Goal: Task Accomplishment & Management: Use online tool/utility

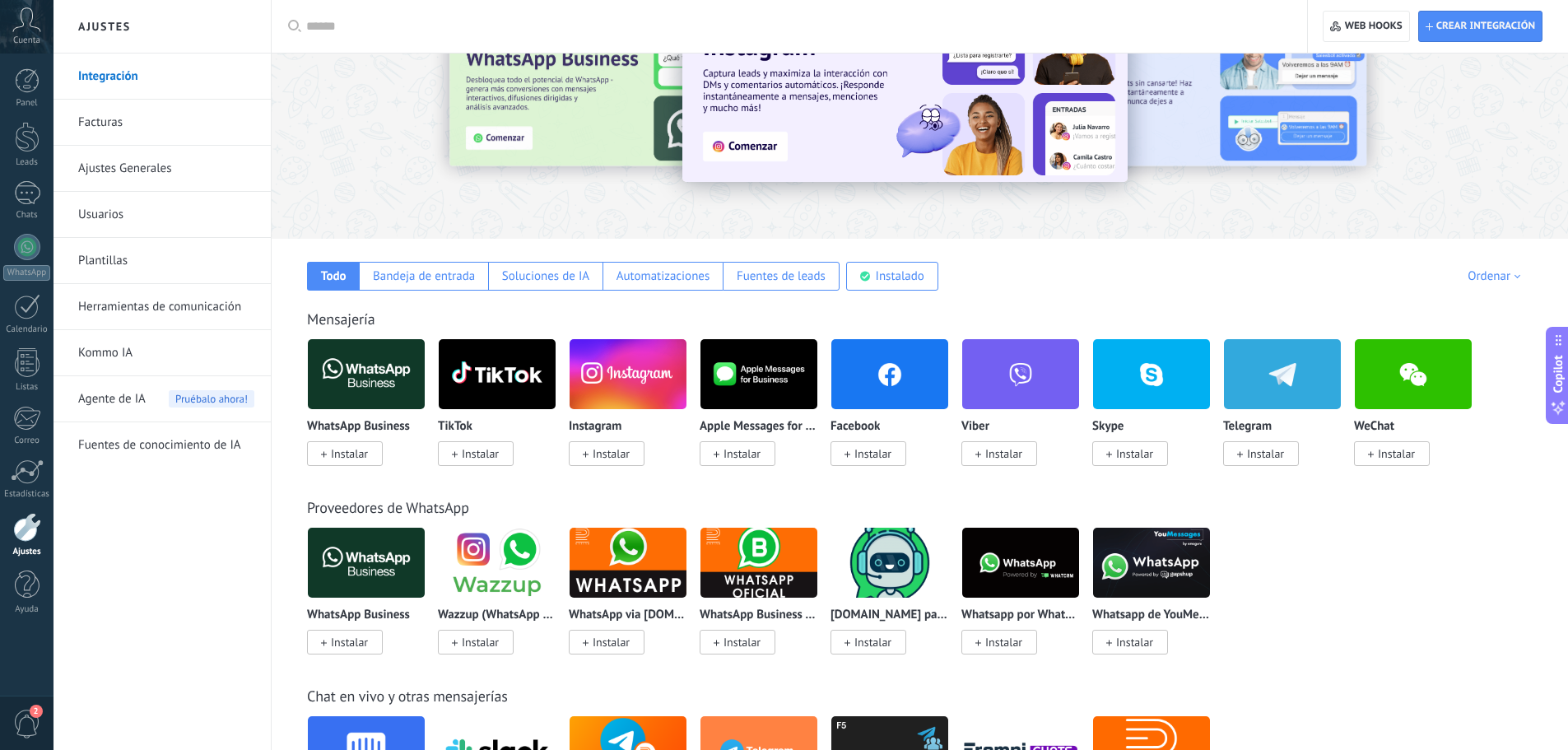
scroll to position [82, 0]
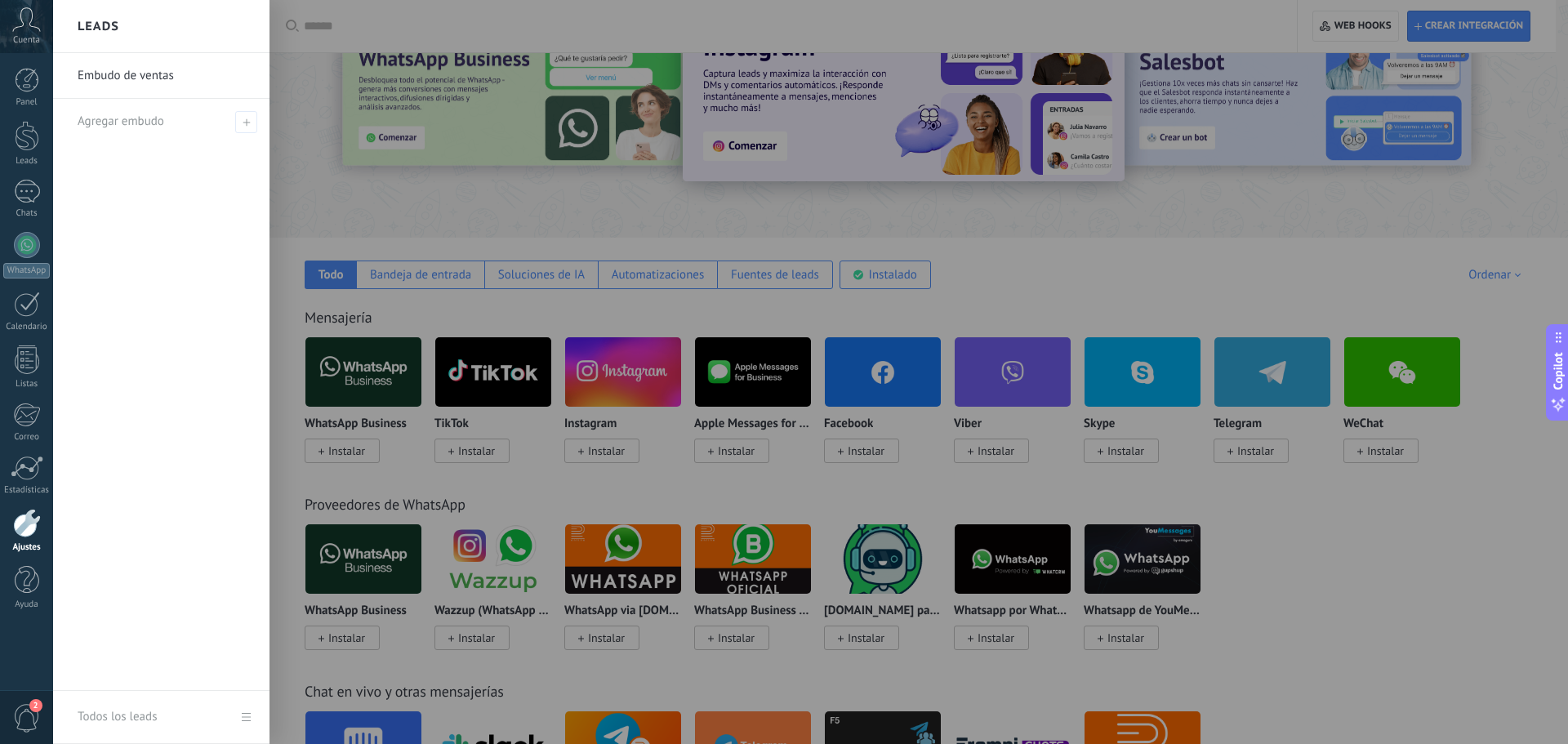
click at [1006, 280] on div at bounding box center [837, 372] width 1568 height 744
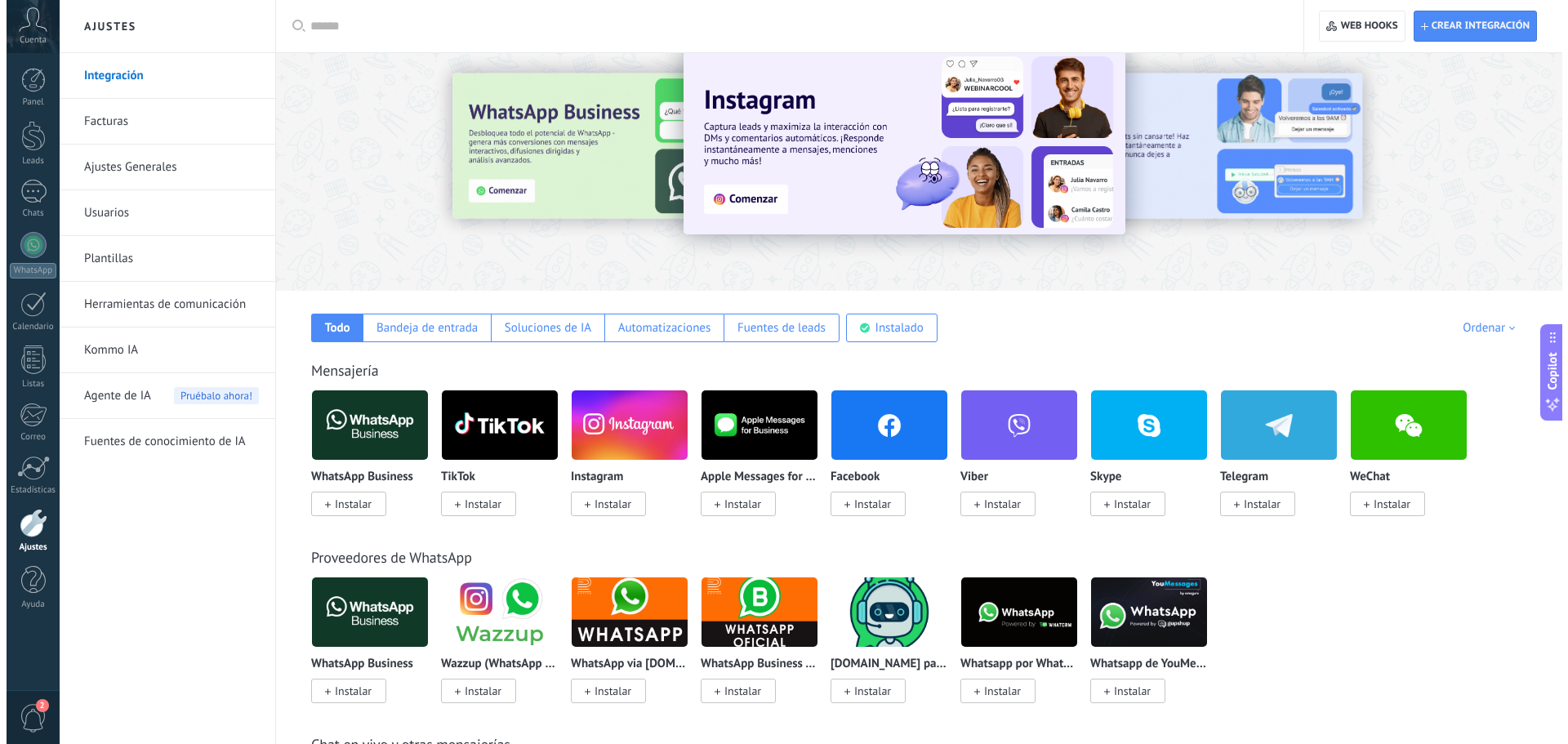
scroll to position [0, 0]
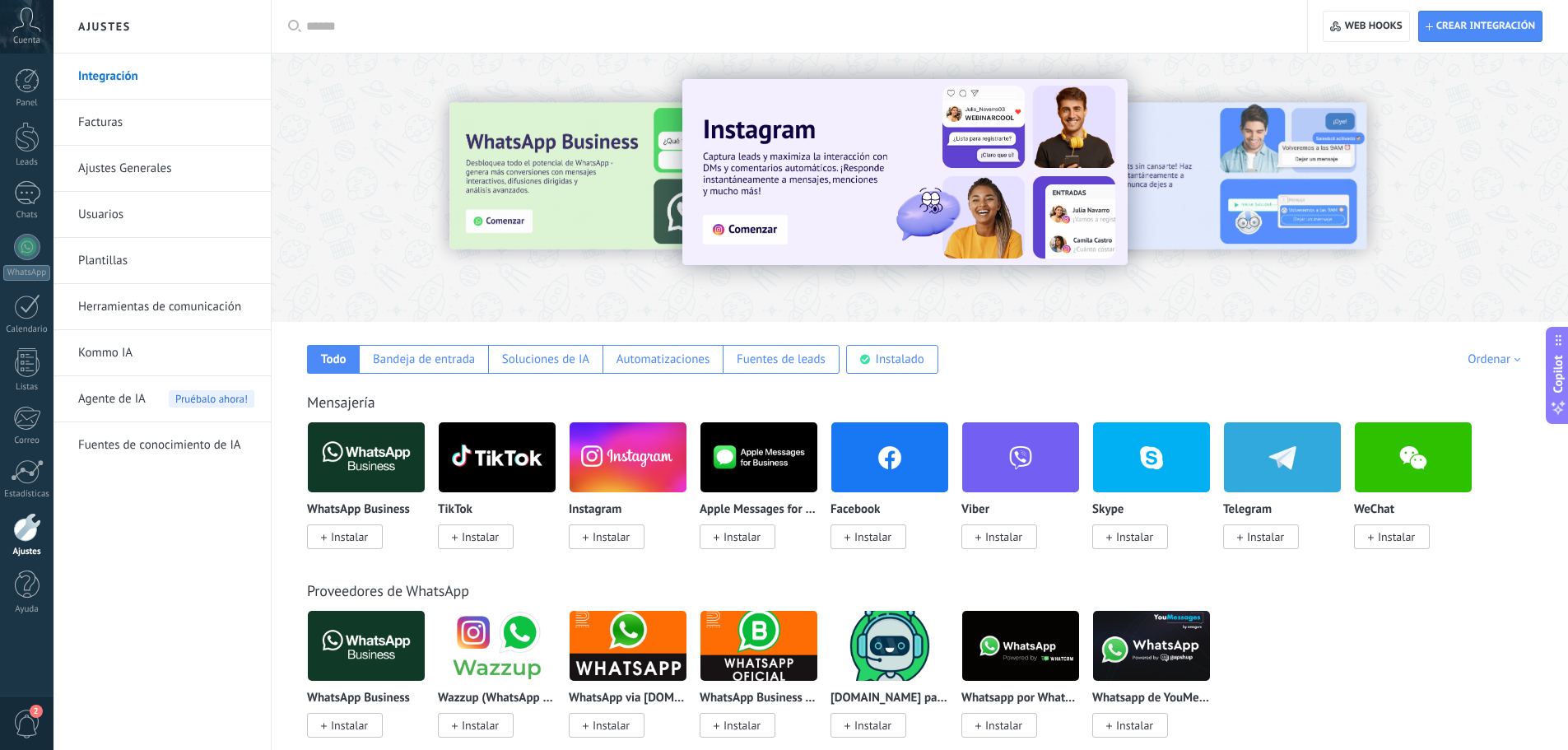
click at [403, 475] on img at bounding box center [366, 457] width 117 height 80
drag, startPoint x: 362, startPoint y: 530, endPoint x: 376, endPoint y: 536, distance: 15.2
click at [363, 529] on span "Instalar" at bounding box center [345, 536] width 76 height 25
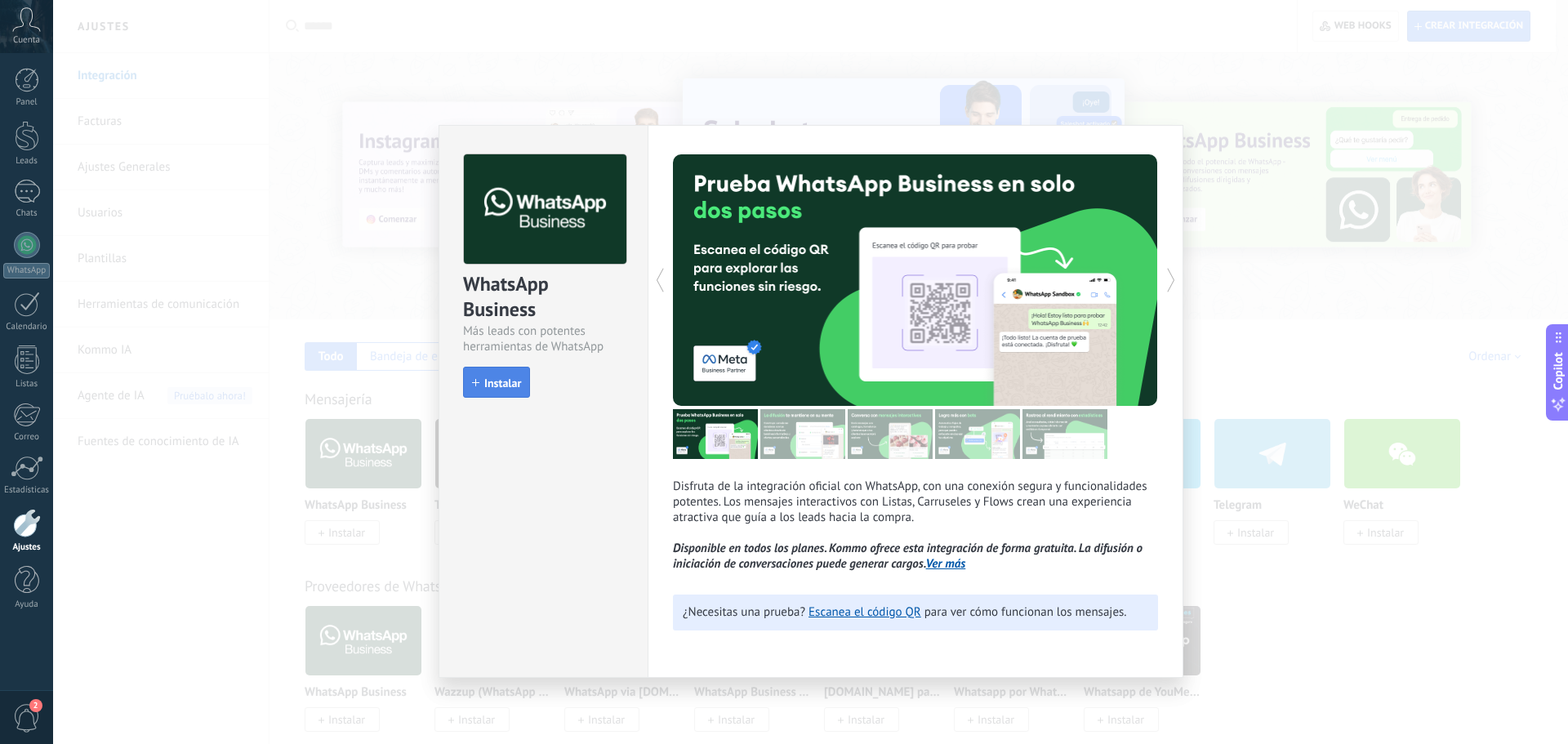
click at [506, 383] on span "Instalar" at bounding box center [502, 383] width 37 height 11
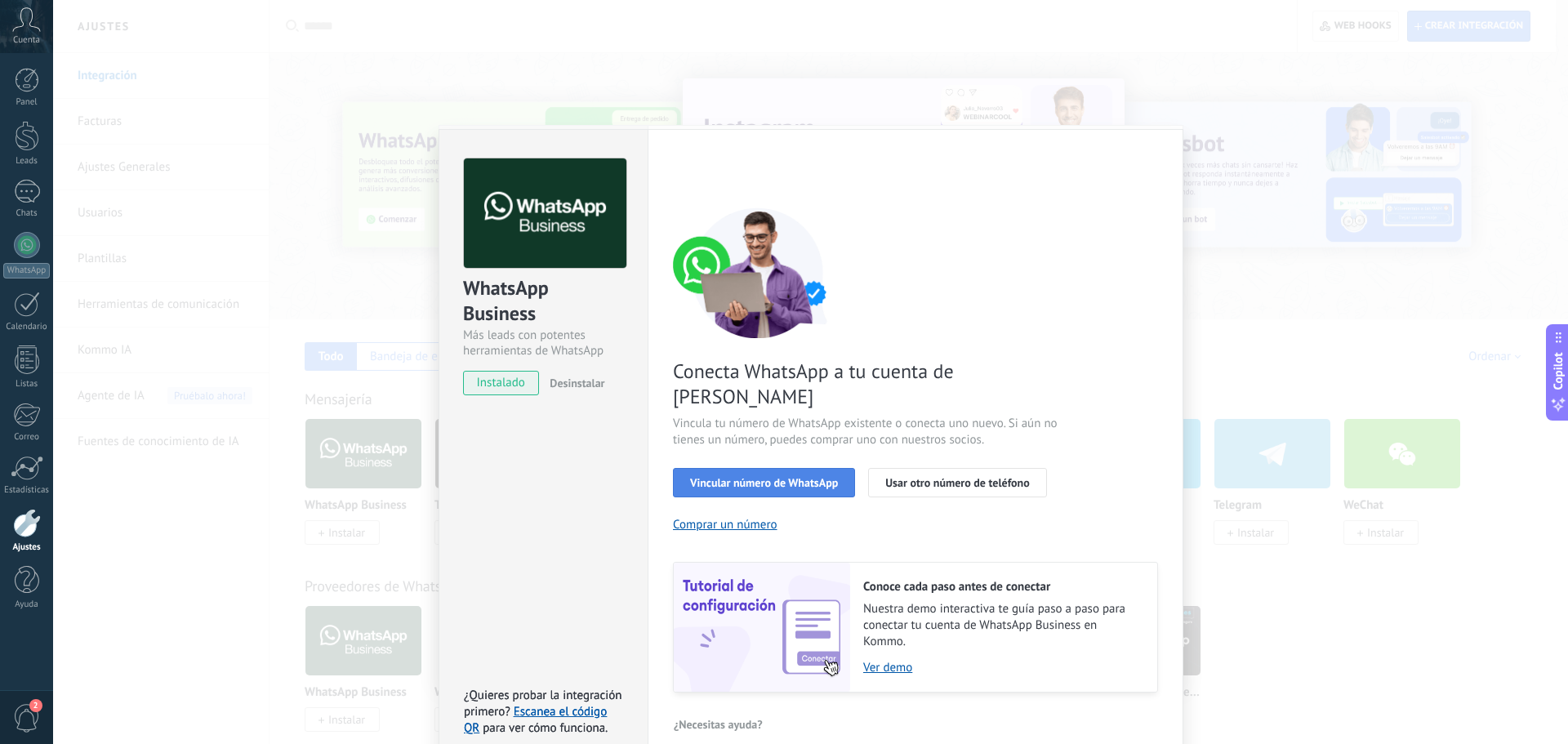
click at [784, 468] on button "Vincular número de WhatsApp" at bounding box center [764, 482] width 182 height 29
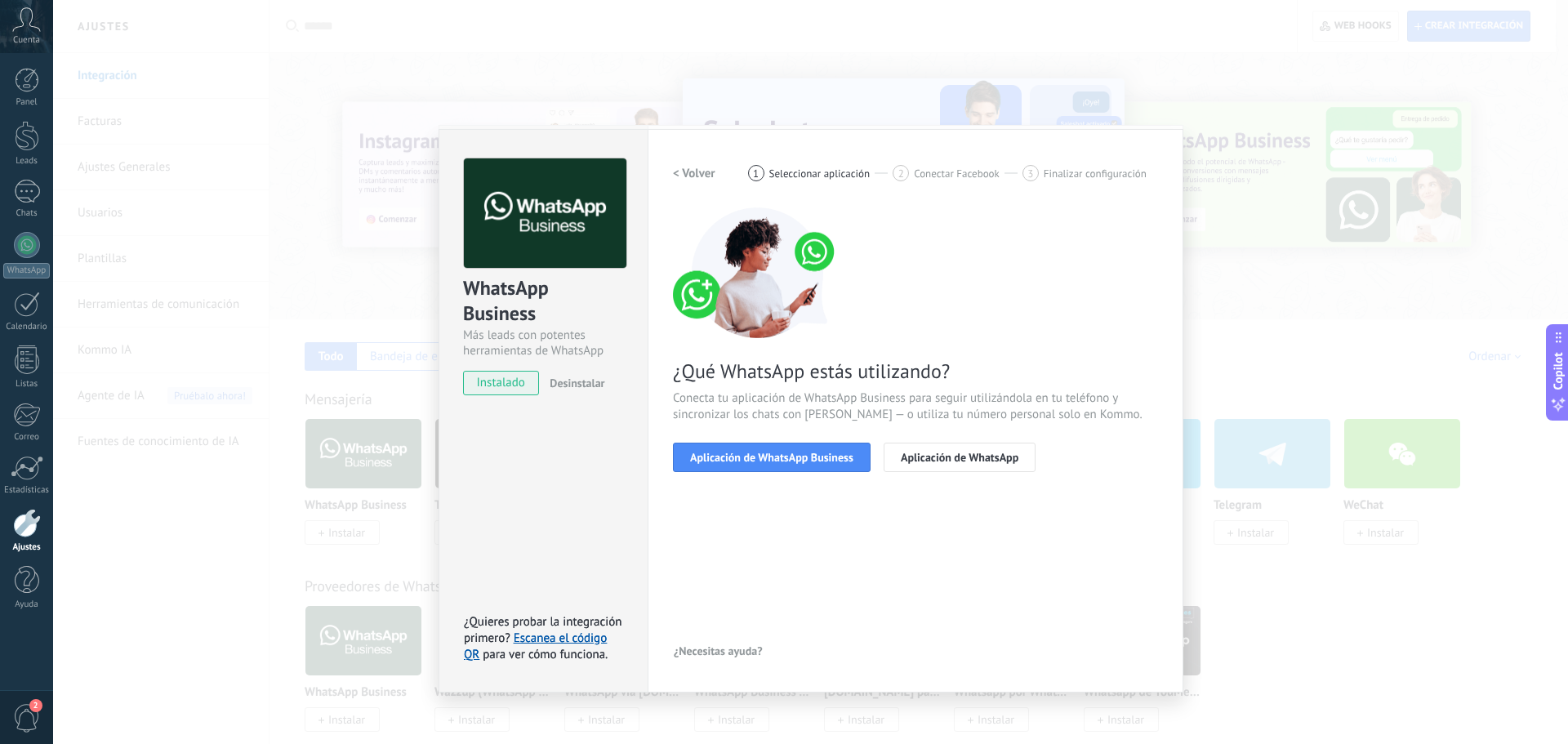
click at [784, 465] on button "Aplicación de WhatsApp Business" at bounding box center [772, 457] width 197 height 29
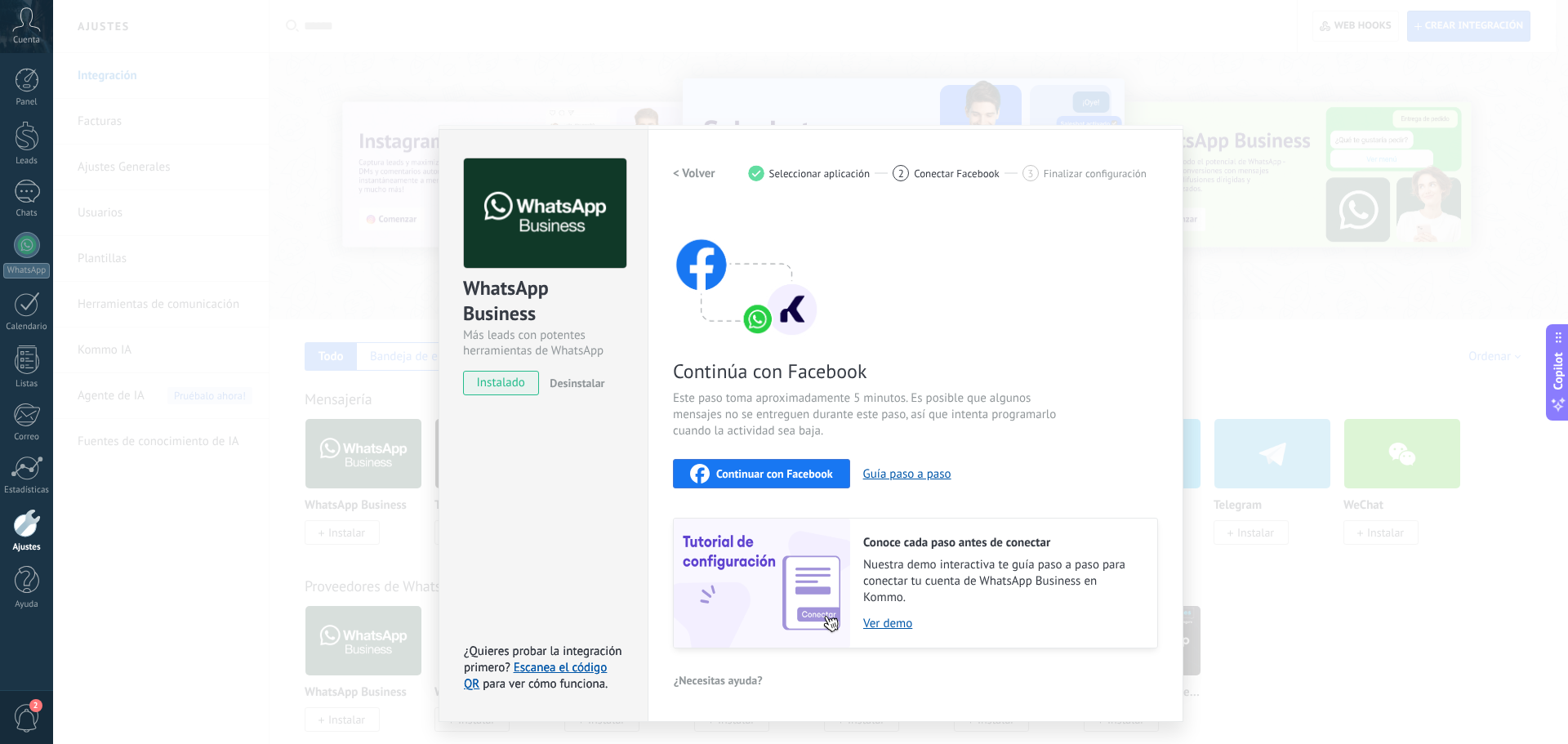
click at [789, 481] on div "Continuar con Facebook" at bounding box center [761, 473] width 143 height 20
